Goal: Check status: Check status

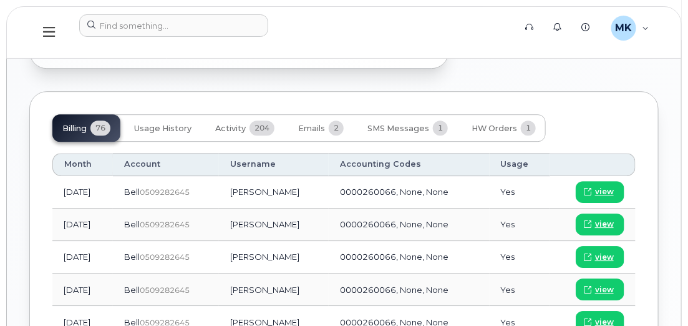
scroll to position [1035, 0]
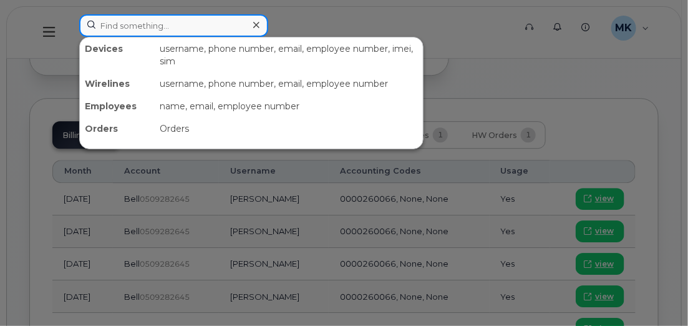
click at [122, 24] on input at bounding box center [173, 25] width 189 height 22
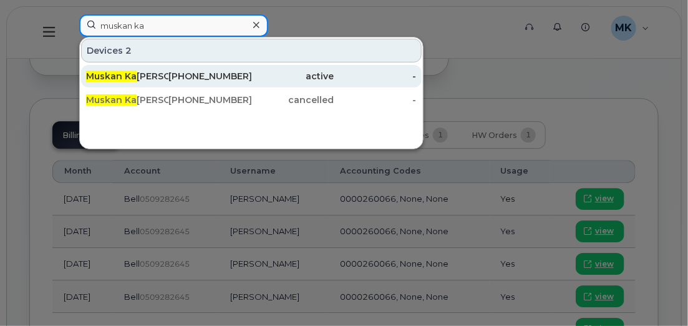
type input "muskan ka"
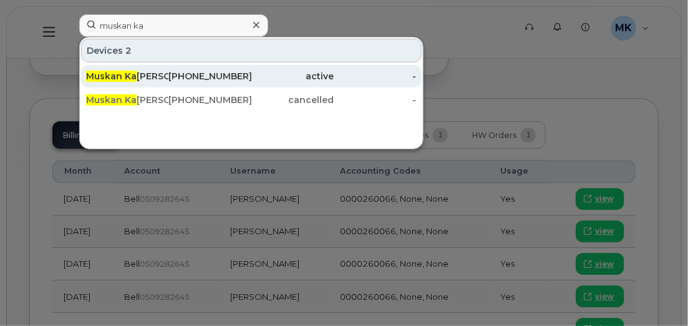
click at [122, 75] on span "Muskan Ka" at bounding box center [111, 75] width 51 height 11
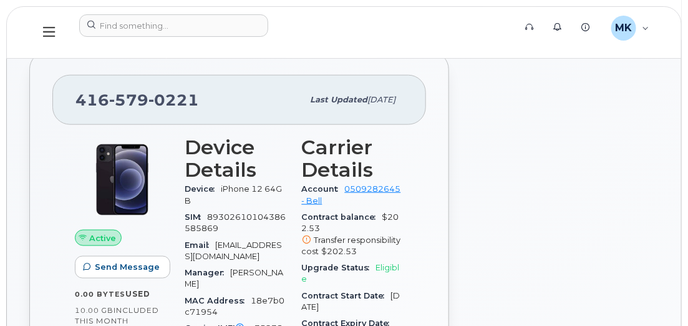
scroll to position [424, 0]
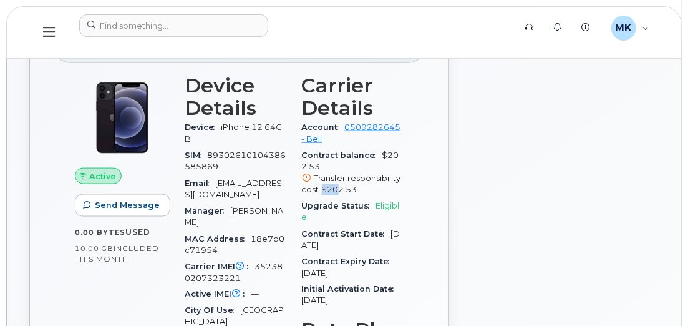
drag, startPoint x: 322, startPoint y: 203, endPoint x: 337, endPoint y: 201, distance: 15.7
click at [337, 194] on span "$202.53" at bounding box center [340, 189] width 36 height 9
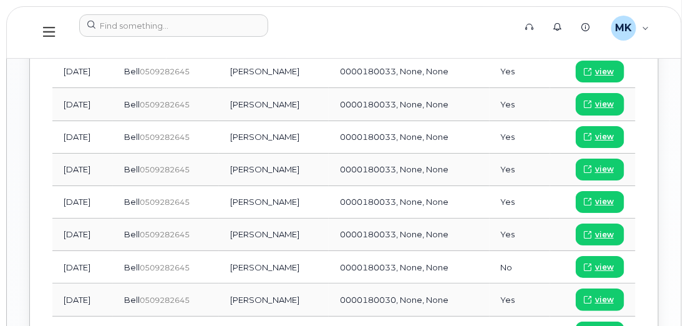
scroll to position [1291, 0]
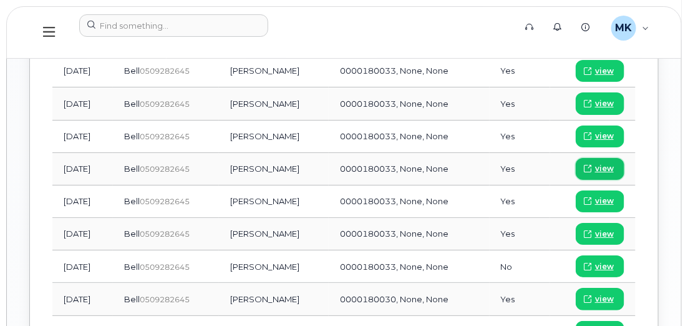
click at [601, 163] on span "view" at bounding box center [604, 168] width 19 height 11
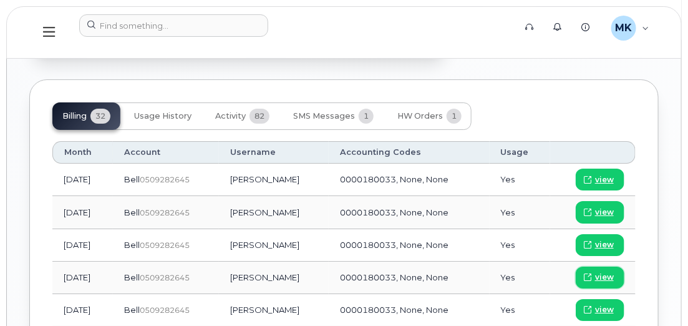
scroll to position [1183, 0]
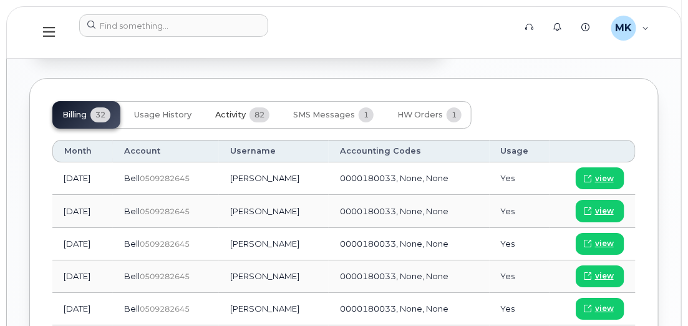
click at [246, 113] on button "Activity 82" at bounding box center [242, 114] width 74 height 27
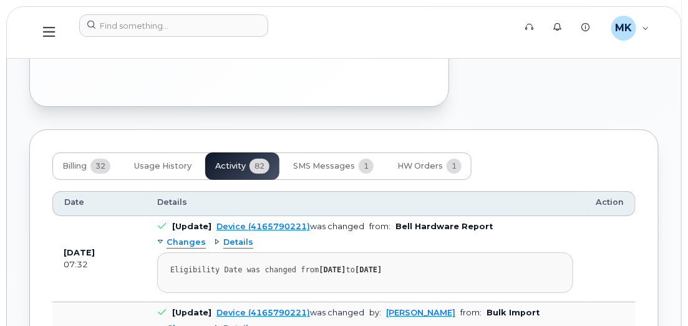
scroll to position [1135, 0]
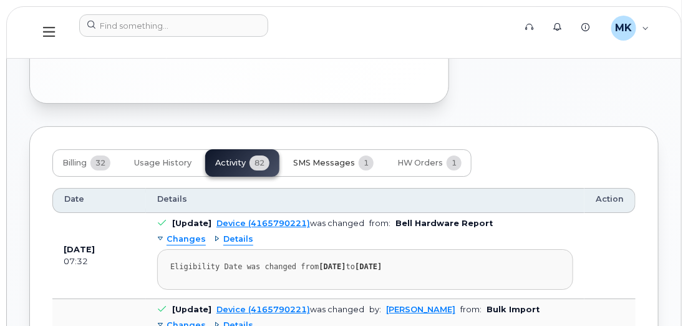
click at [310, 167] on button "SMS Messages 1" at bounding box center [333, 162] width 100 height 27
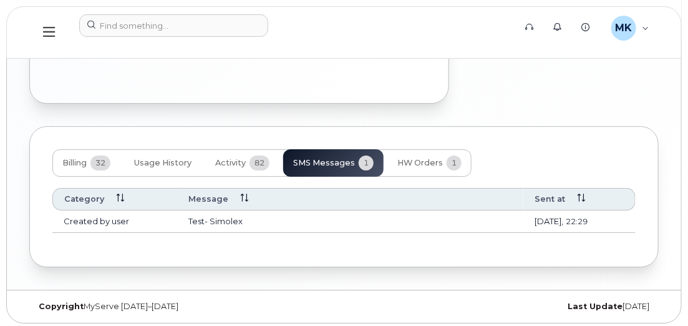
scroll to position [1135, 0]
click at [437, 163] on span "HW Orders" at bounding box center [420, 163] width 46 height 10
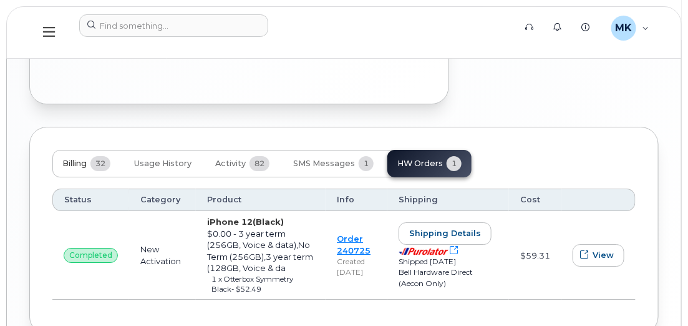
click at [72, 165] on span "Billing" at bounding box center [74, 163] width 24 height 10
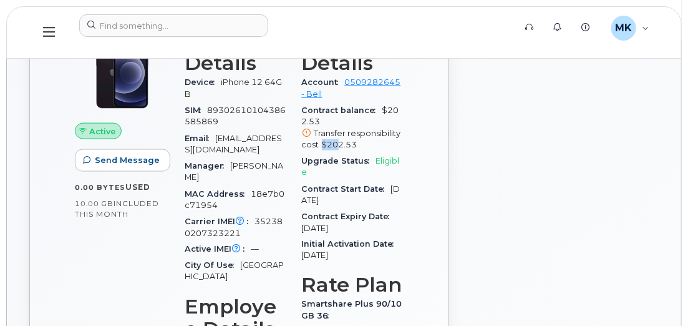
scroll to position [468, 0]
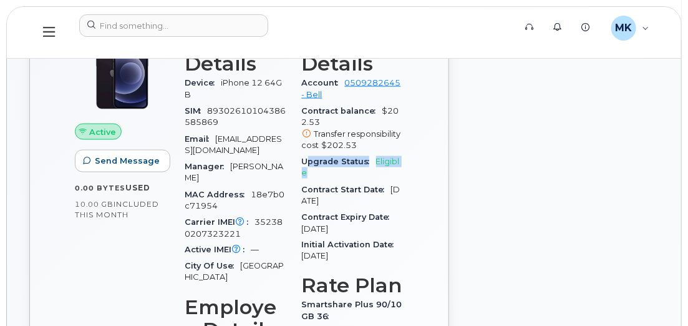
drag, startPoint x: 309, startPoint y: 170, endPoint x: 346, endPoint y: 180, distance: 38.6
click at [346, 180] on div "Upgrade Status Eligible" at bounding box center [353, 167] width 102 height 28
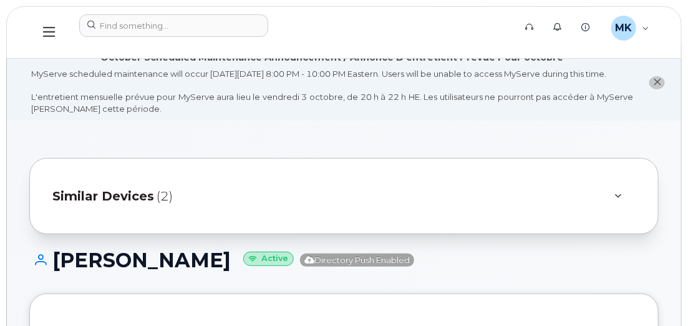
scroll to position [0, 0]
